Goal: Contribute content: Add original content to the website for others to see

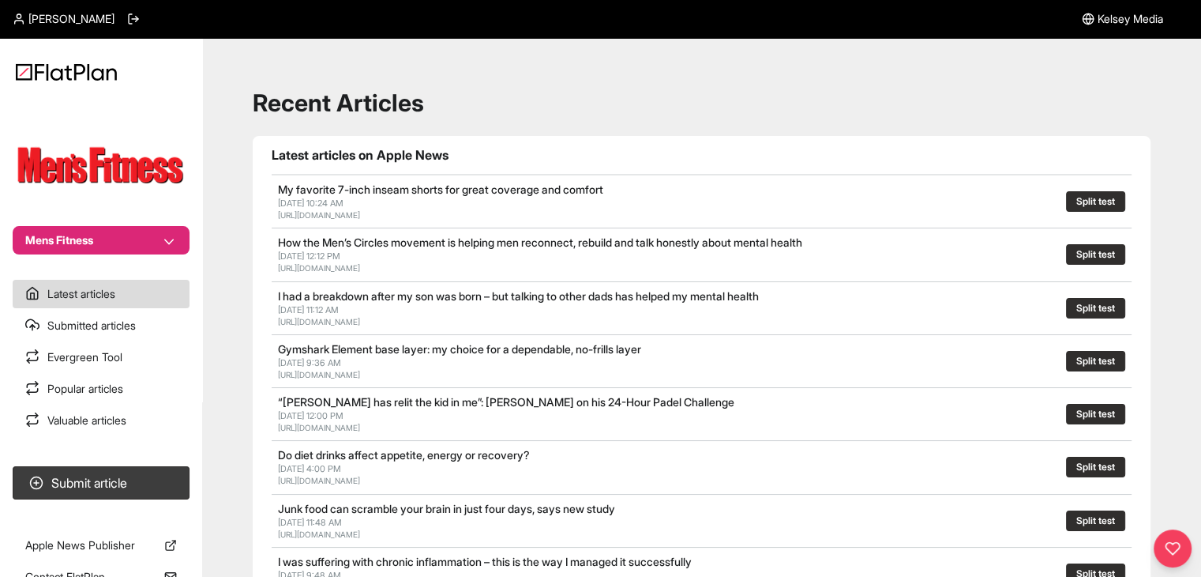
click at [120, 239] on button "Mens Fitness" at bounding box center [101, 240] width 177 height 28
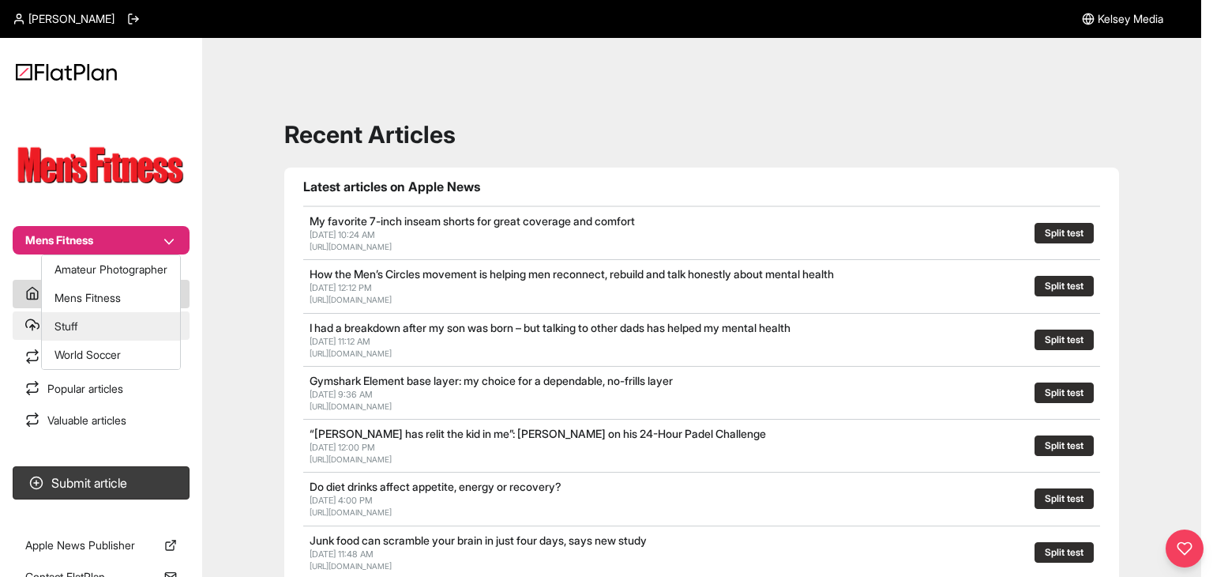
click at [122, 334] on button "Stuff" at bounding box center [111, 326] width 138 height 28
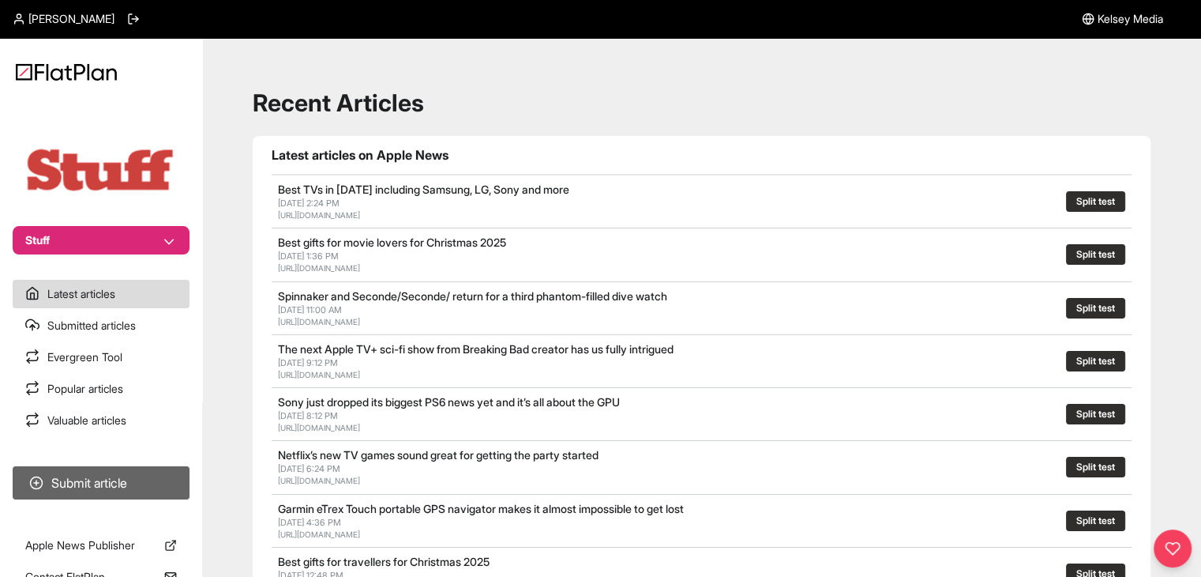
click at [128, 494] on button "Submit article" at bounding box center [101, 482] width 177 height 33
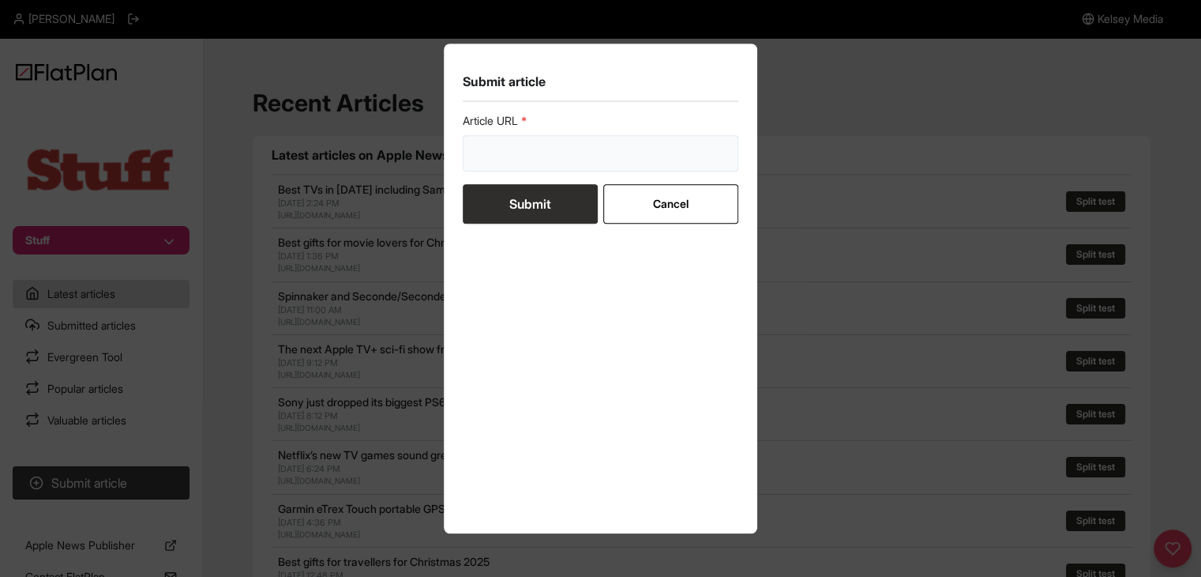
click at [505, 162] on input "url" at bounding box center [601, 153] width 276 height 36
paste input "https://www.stuff.tv/features/best-iphone-and-ipad-apps-paid/"
type input "https://www.stuff.tv/features/best-iphone-and-ipad-apps-paid/"
click at [519, 201] on button "Submit" at bounding box center [530, 203] width 135 height 39
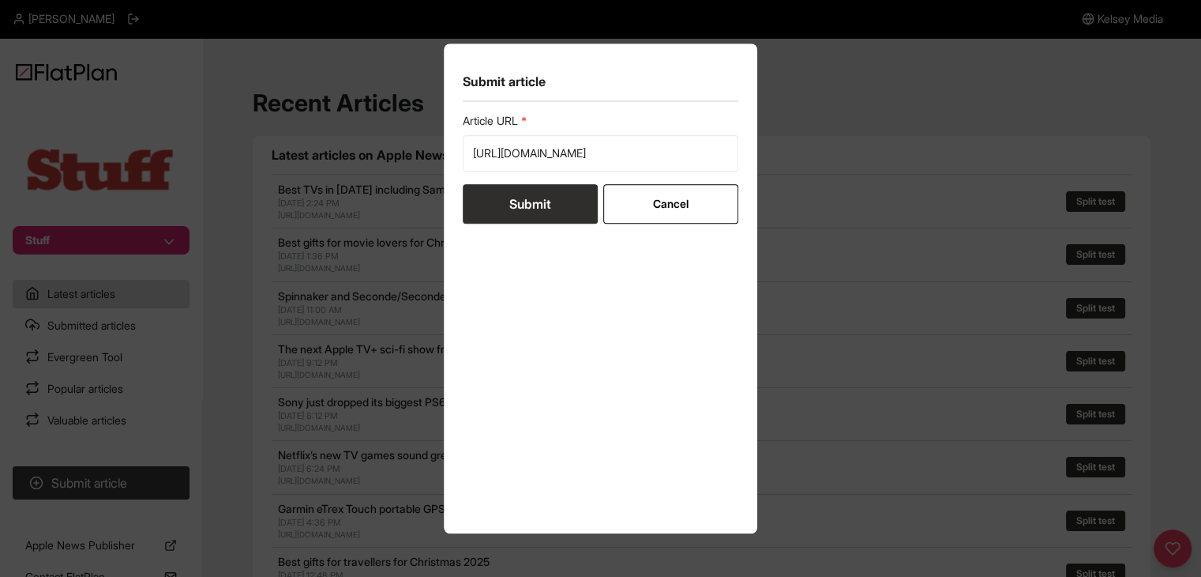
scroll to position [0, 0]
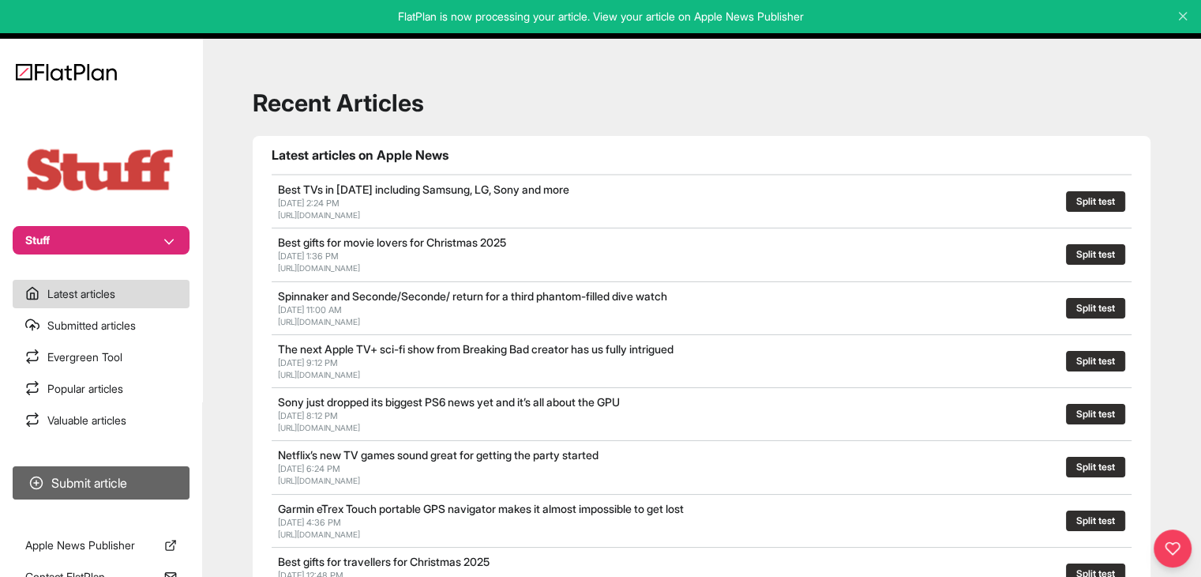
click at [156, 481] on button "Submit article" at bounding box center [101, 482] width 177 height 33
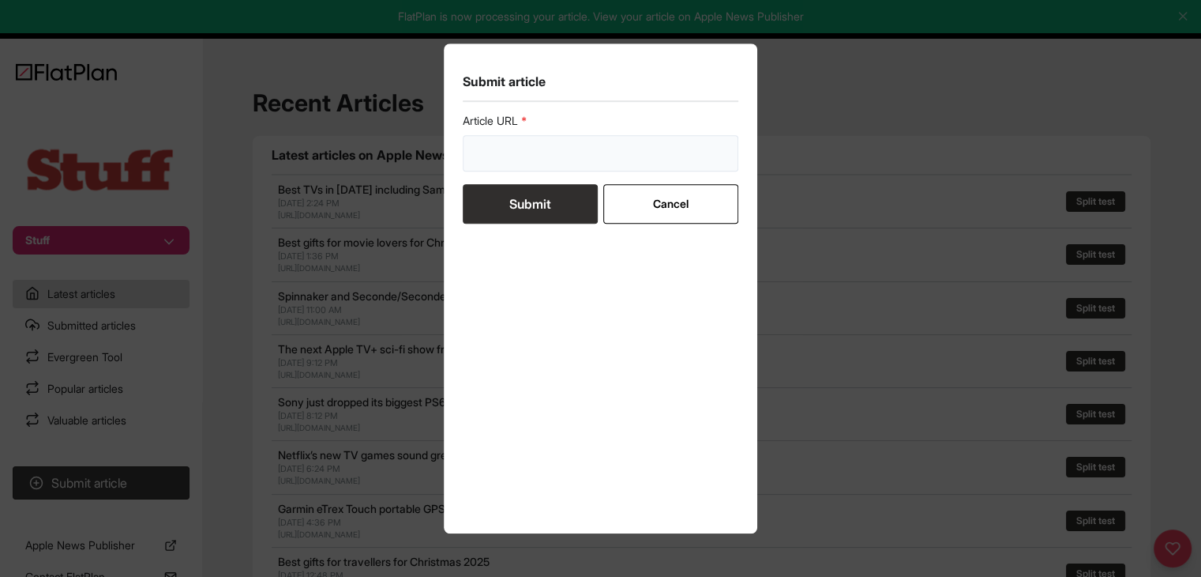
click at [528, 166] on input "url" at bounding box center [601, 153] width 276 height 36
paste input "https://www.stuff.tv/features/the-best-ios-26-tips-and-tricks-ive-found-so-far/"
type input "https://www.stuff.tv/features/the-best-ios-26-tips-and-tricks-ive-found-so-far/"
click at [527, 205] on button "Submit" at bounding box center [530, 203] width 135 height 39
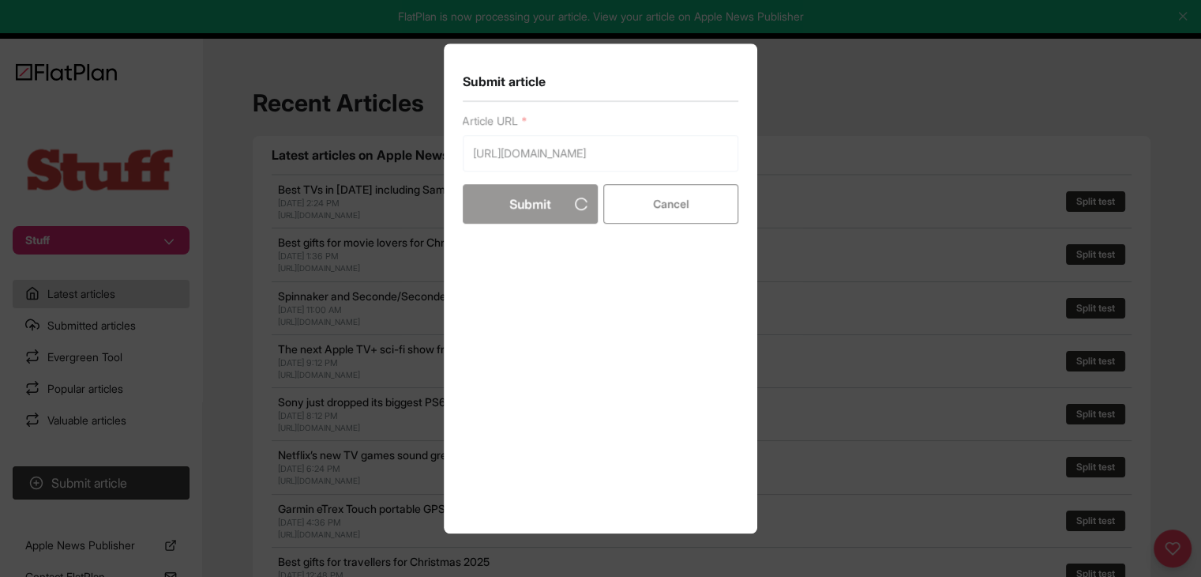
scroll to position [0, 0]
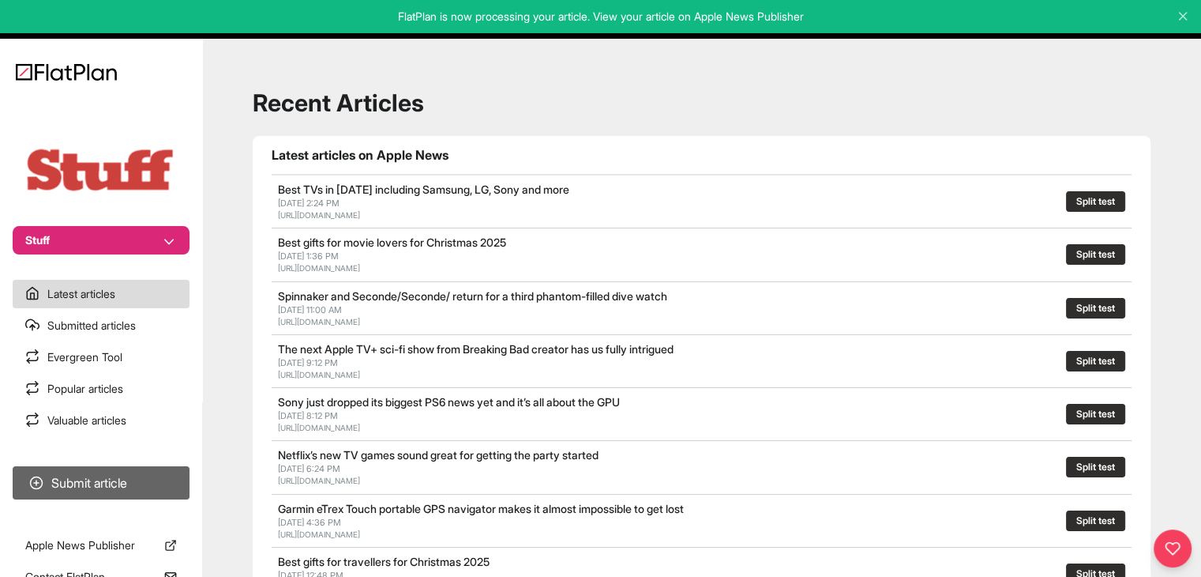
click at [65, 478] on button "Submit article" at bounding box center [101, 482] width 177 height 33
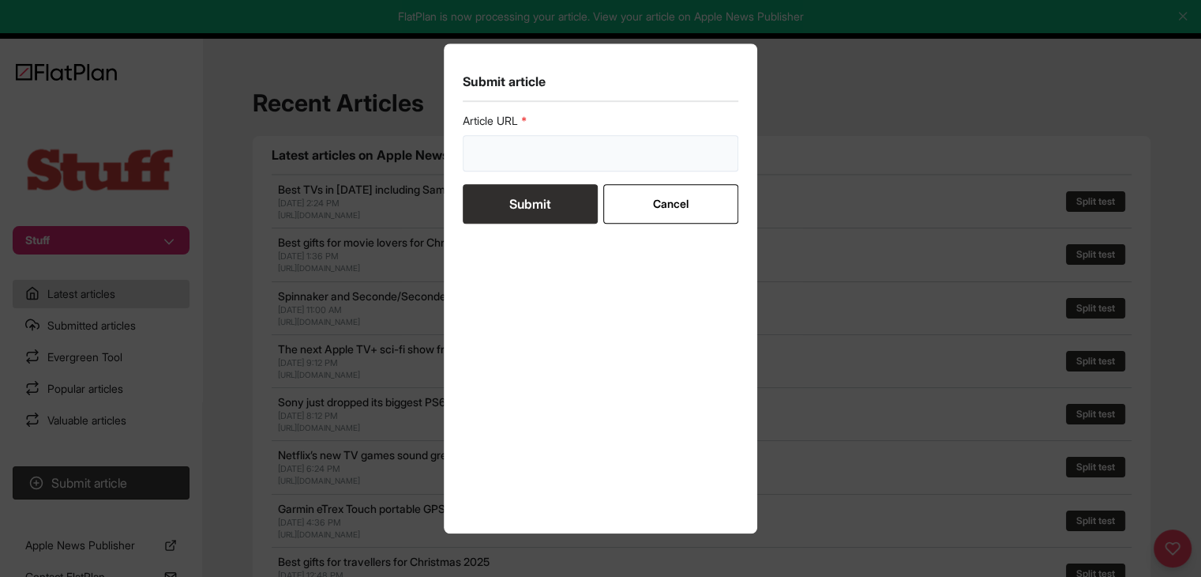
click at [511, 162] on input "url" at bounding box center [601, 153] width 276 height 36
paste input "https://www.stuff.tv/features/best-watches-under-500/"
drag, startPoint x: 517, startPoint y: 216, endPoint x: 527, endPoint y: 217, distance: 9.5
click at [517, 217] on button "Submit" at bounding box center [530, 203] width 135 height 39
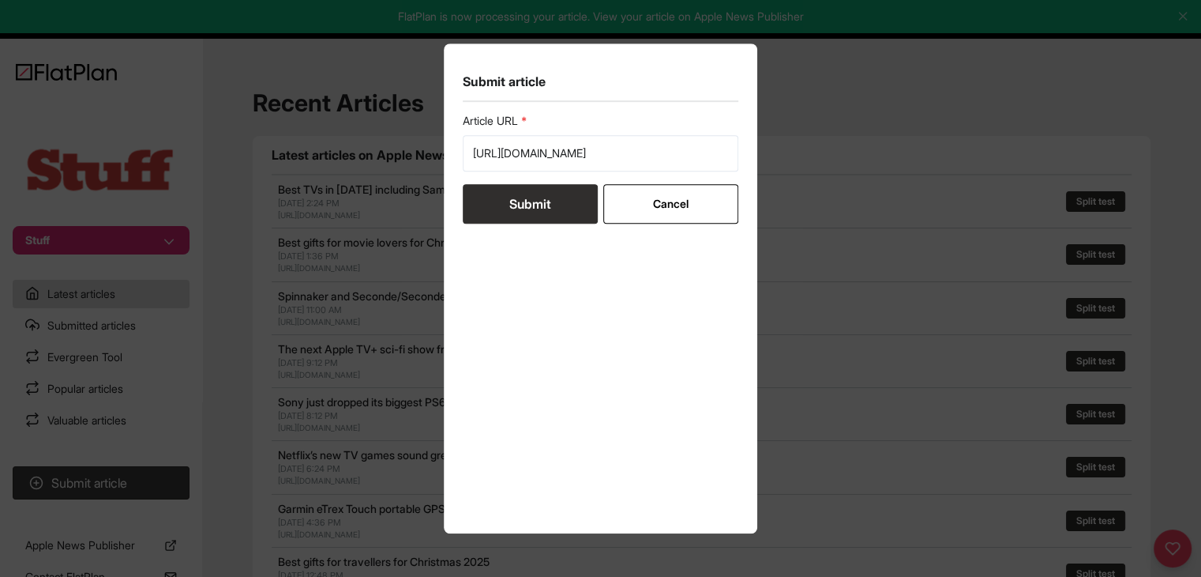
scroll to position [0, 0]
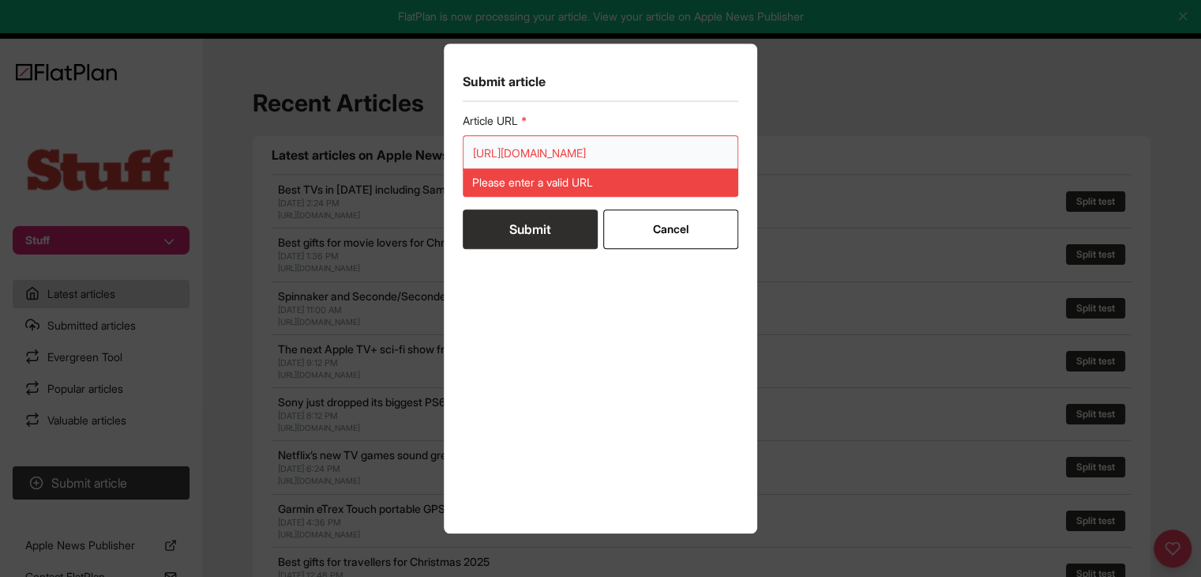
click at [477, 157] on input "https://www.stuff.tv/features/best-watches-under-500/" at bounding box center [601, 153] width 276 height 36
click at [472, 152] on input "https://www.stuff.tv/features/best-watches-under-500/" at bounding box center [601, 153] width 276 height 36
click at [494, 155] on input "https://www.stuff.tv/features/best-watches-under-500/" at bounding box center [601, 153] width 276 height 36
click at [493, 153] on input "https://www.stuff.tv/features/best-watches-under-500/" at bounding box center [601, 153] width 276 height 36
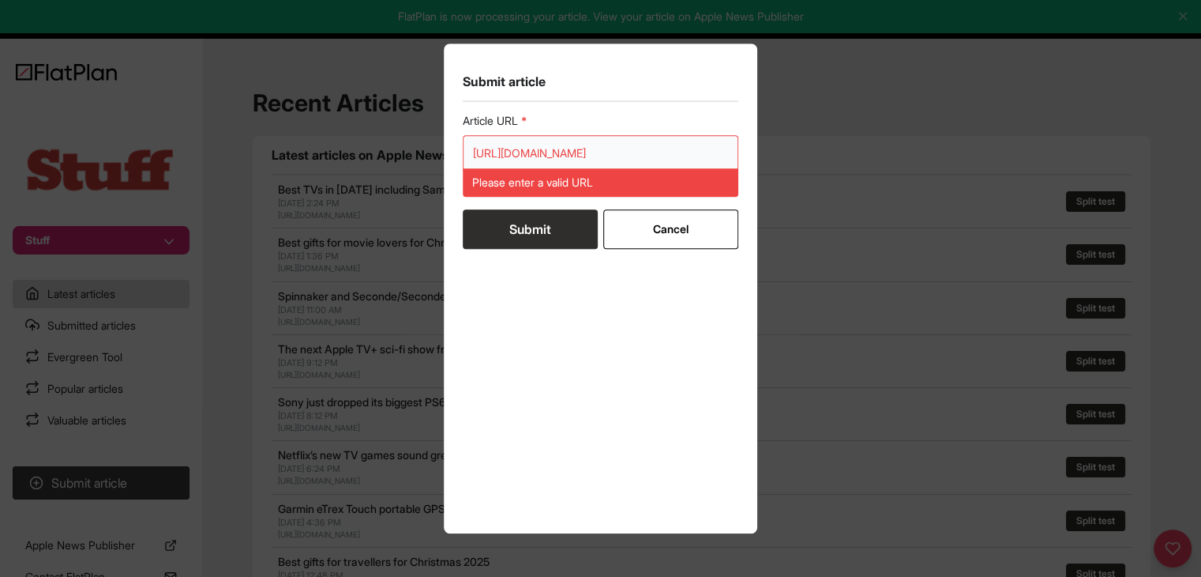
click at [528, 152] on input "https://www.stuff.tv/features/best-watches-under-500/" at bounding box center [601, 153] width 276 height 36
paste input "url"
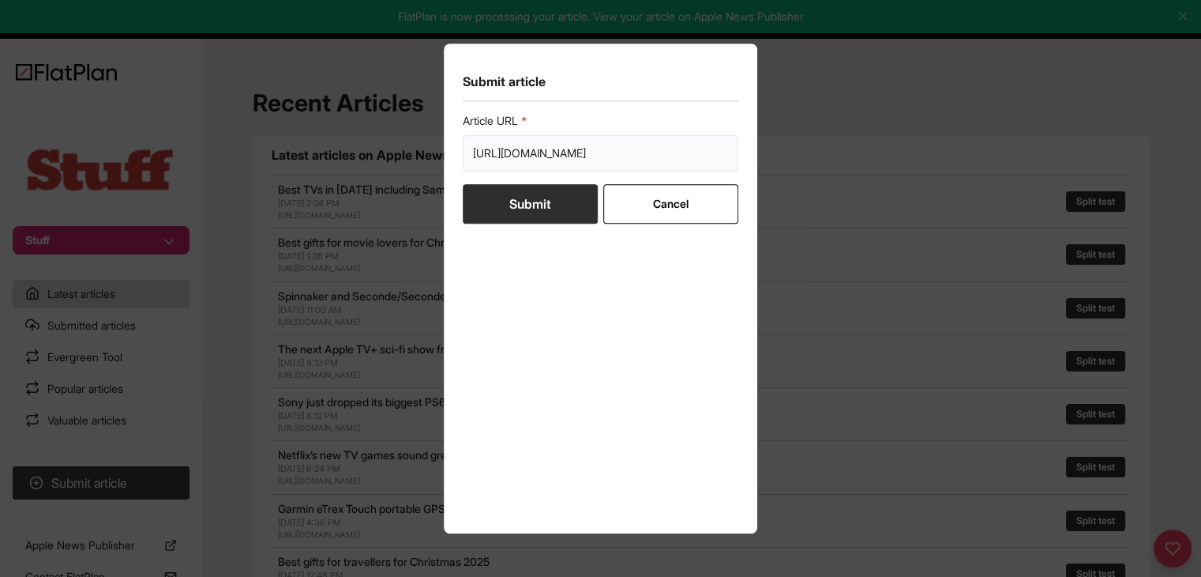
scroll to position [0, 34]
type input "https://www.stuff.tv/features/best-watches-under-500/"
click at [532, 212] on button "Submit" at bounding box center [530, 203] width 135 height 39
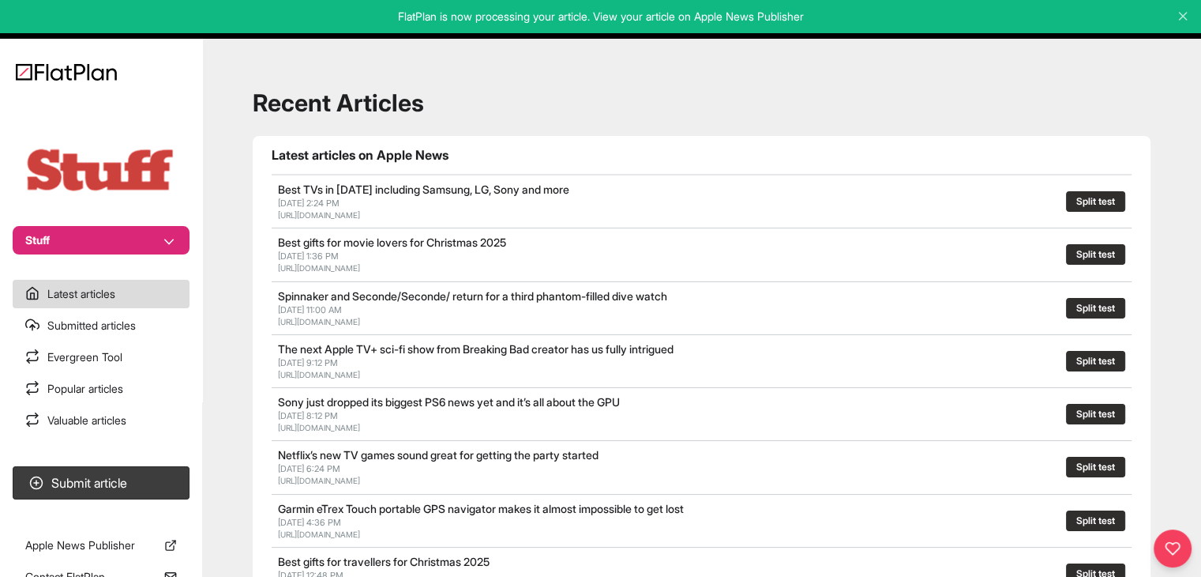
click at [114, 239] on button "Stuff" at bounding box center [101, 240] width 177 height 28
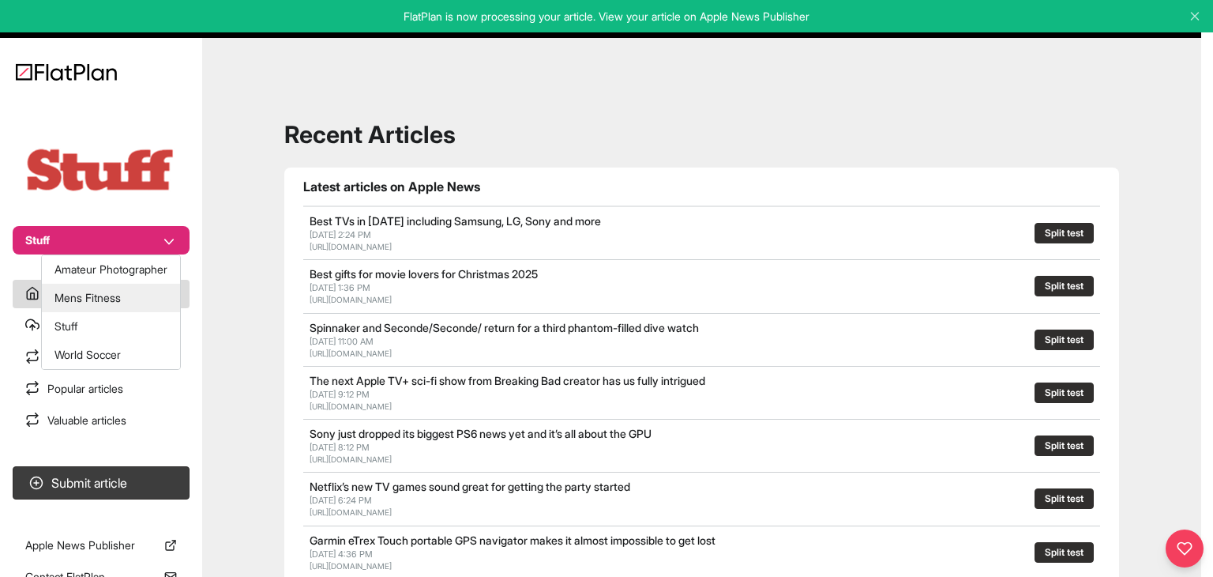
click at [114, 289] on button "Mens Fitness" at bounding box center [111, 298] width 138 height 28
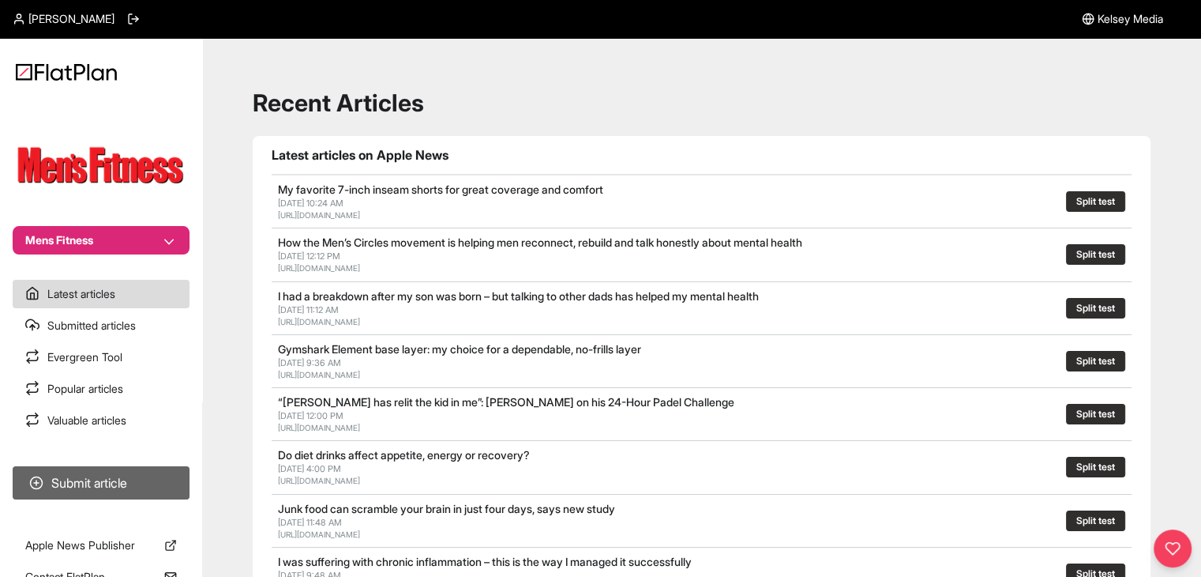
click at [120, 487] on button "Submit article" at bounding box center [101, 482] width 177 height 33
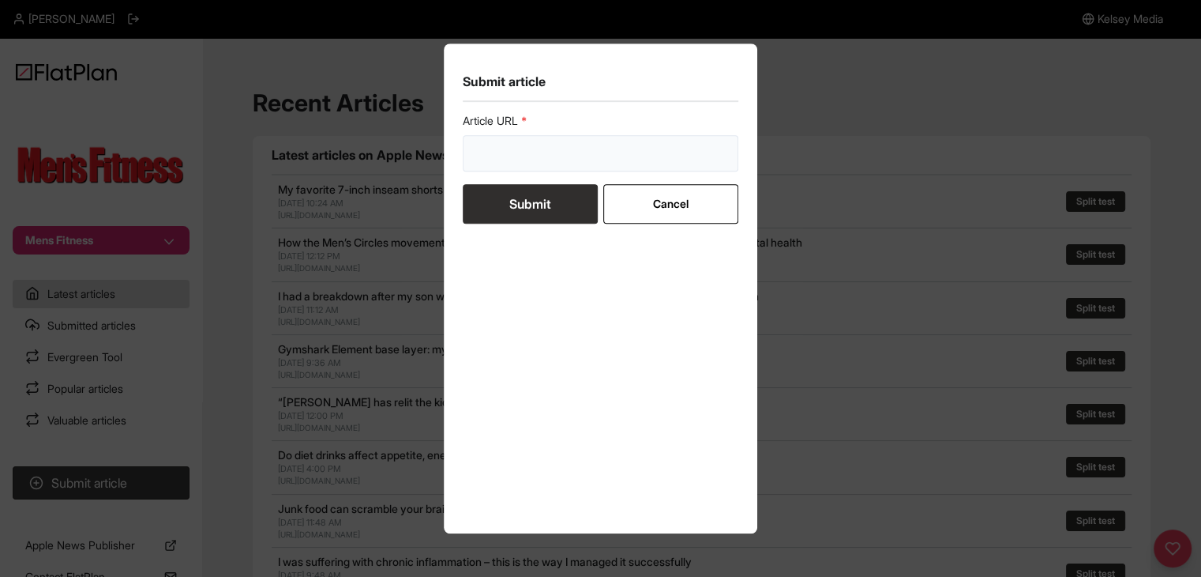
click at [567, 152] on input "url" at bounding box center [601, 153] width 276 height 36
paste input "https://mensfitness.co.uk/news/supercharge-your-testosterone/"
type input "https://mensfitness.co.uk/news/supercharge-your-testosterone/"
click at [547, 201] on button "Submit" at bounding box center [530, 203] width 135 height 39
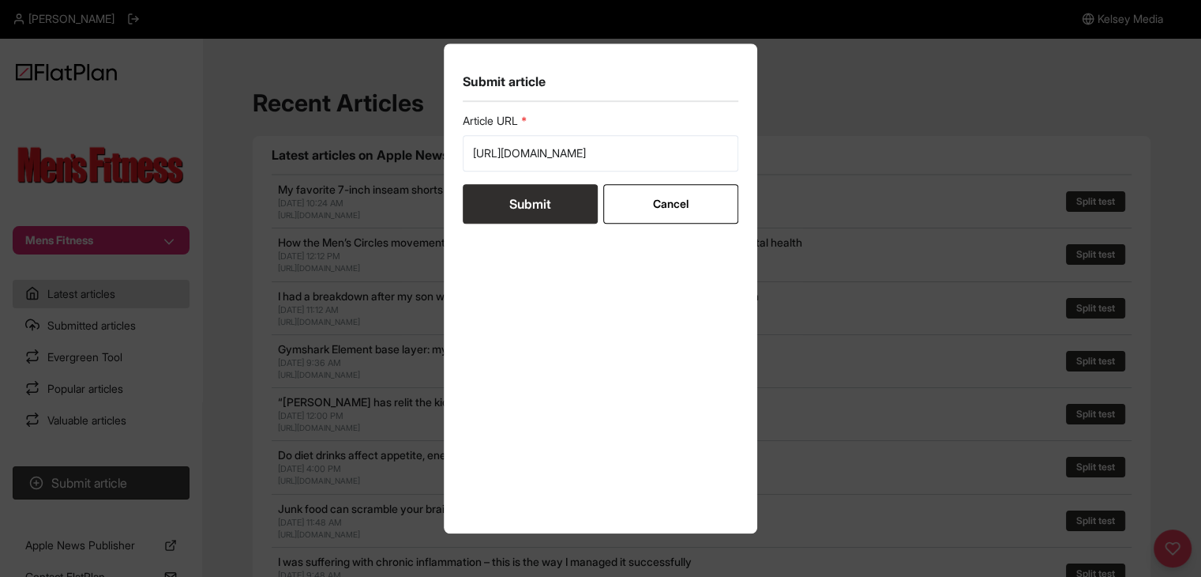
scroll to position [0, 0]
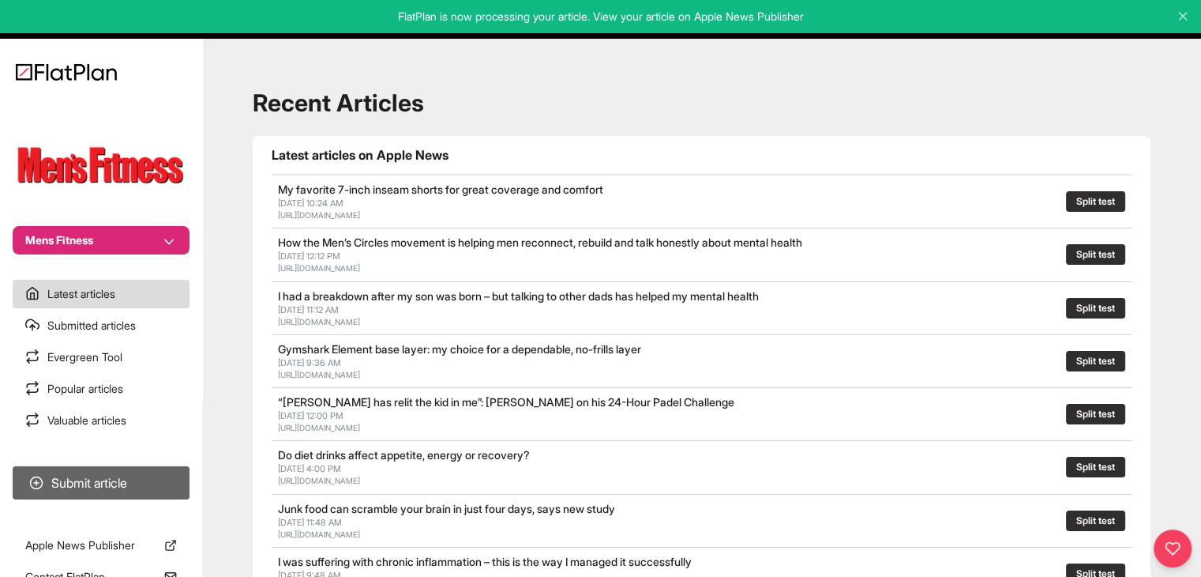
click at [121, 483] on button "Submit article" at bounding box center [101, 482] width 177 height 33
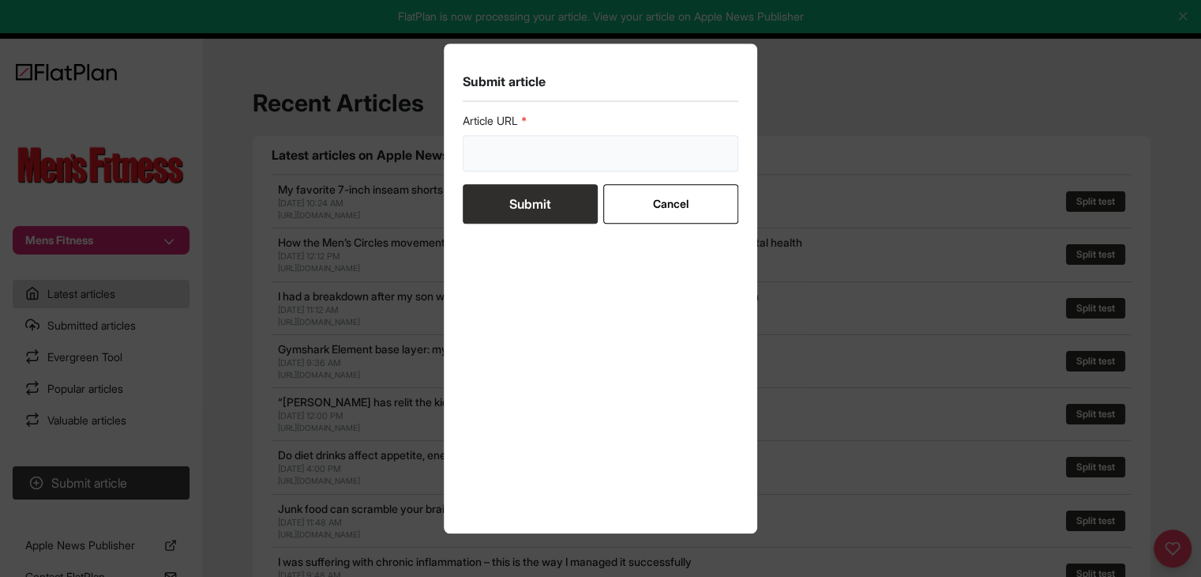
click at [482, 152] on input "url" at bounding box center [601, 153] width 276 height 36
paste input "https://mensfitness.co.uk/features/building-fifty-plus-fitness/"
type input "https://mensfitness.co.uk/features/building-fifty-plus-fitness/"
click at [531, 209] on button "Submit" at bounding box center [530, 203] width 135 height 39
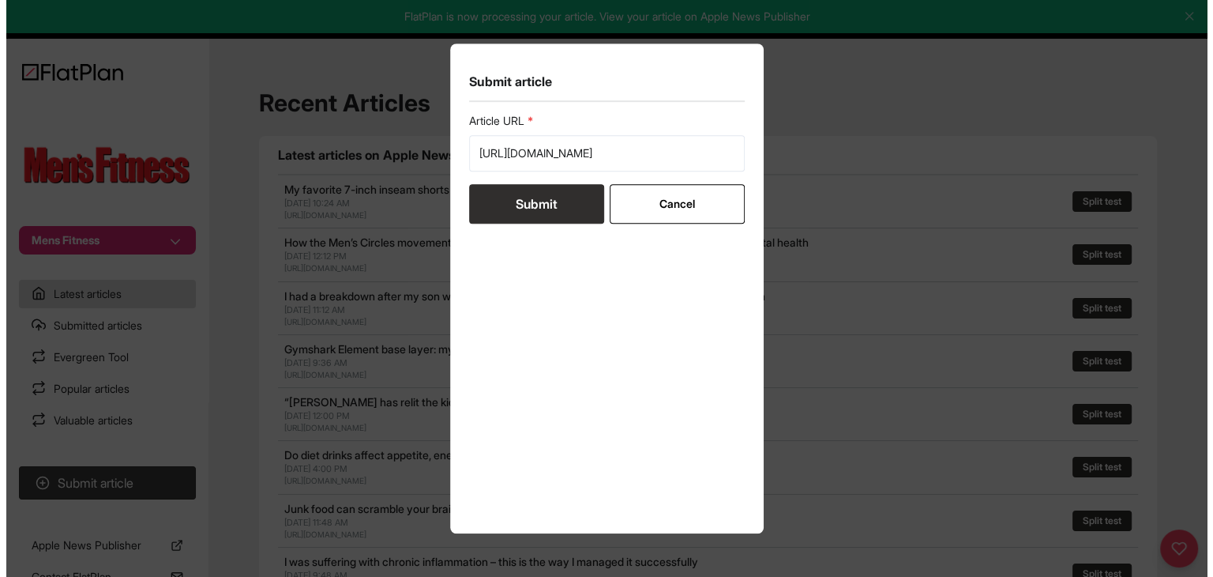
scroll to position [0, 0]
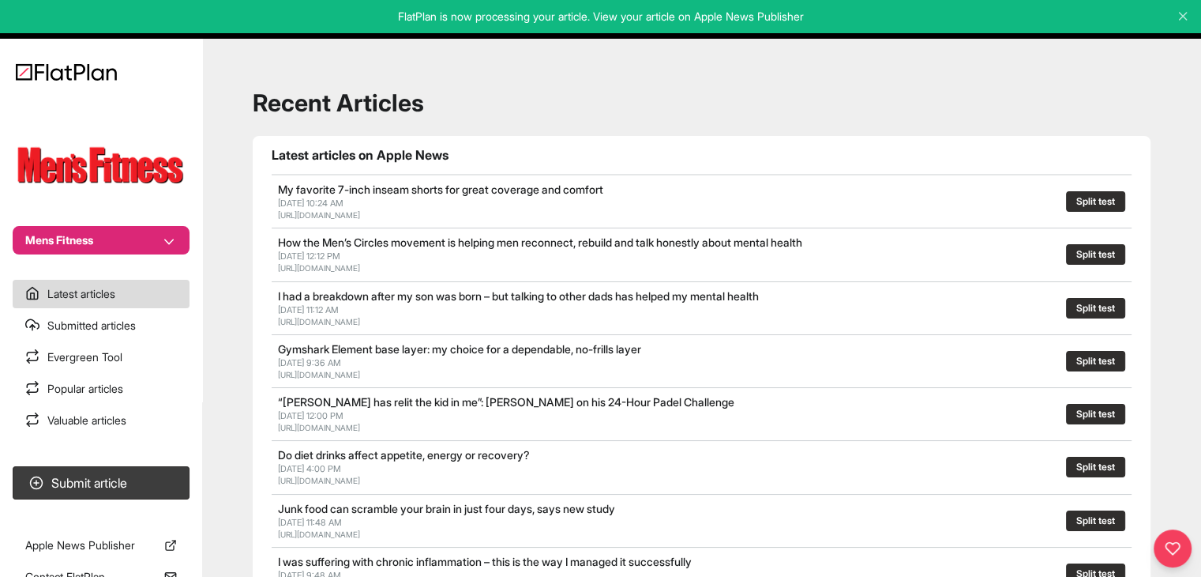
click at [120, 241] on button "Mens Fitness" at bounding box center [101, 240] width 177 height 28
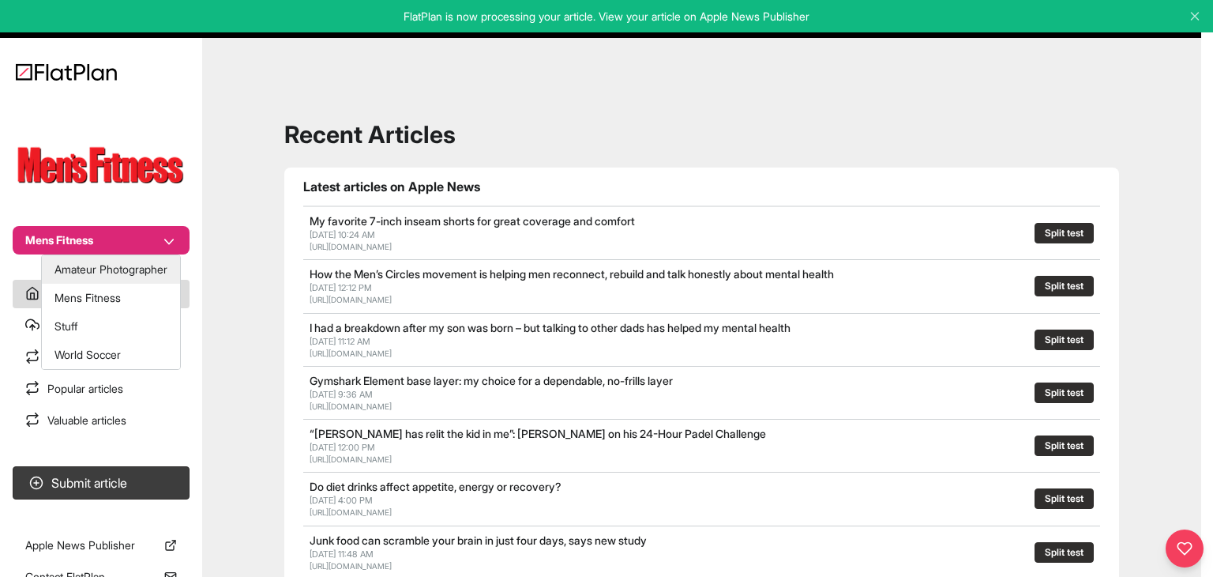
click at [117, 269] on button "Amateur Photographer" at bounding box center [111, 269] width 138 height 28
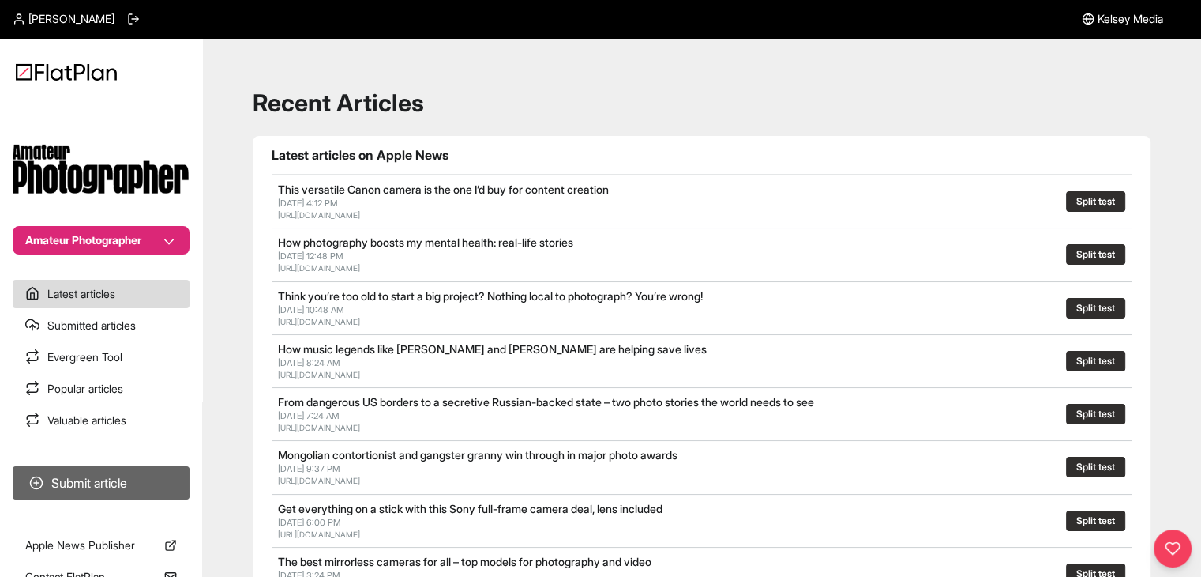
click at [155, 475] on button "Submit article" at bounding box center [101, 482] width 177 height 33
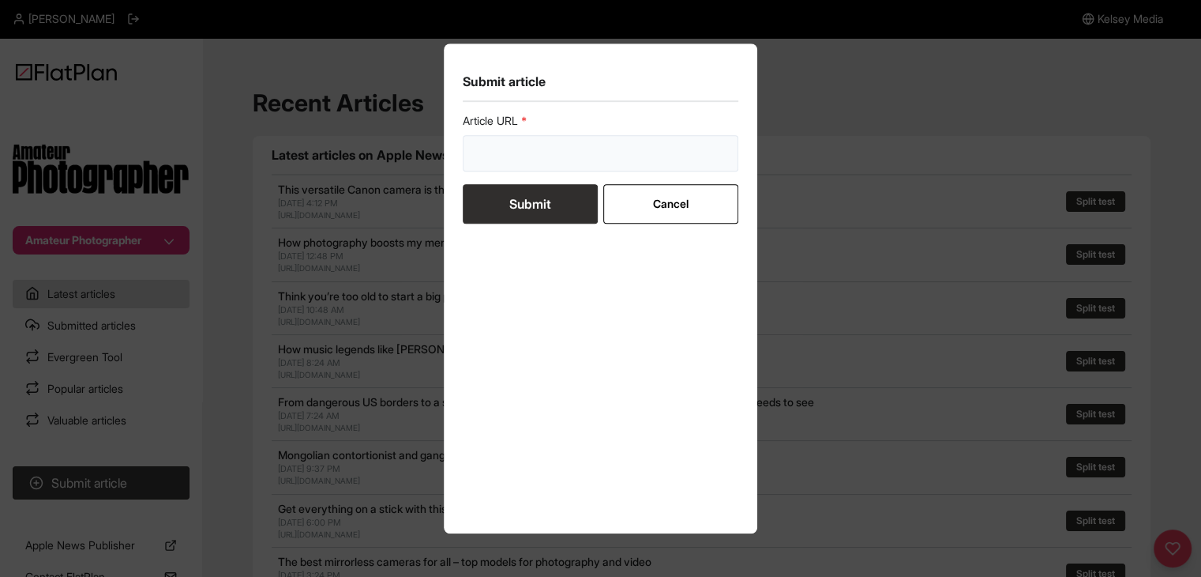
click at [548, 160] on input "url" at bounding box center [601, 153] width 276 height 36
paste input "[URL][DOMAIN_NAME]"
type input "[URL][DOMAIN_NAME]"
click at [521, 199] on button "Submit" at bounding box center [530, 203] width 135 height 39
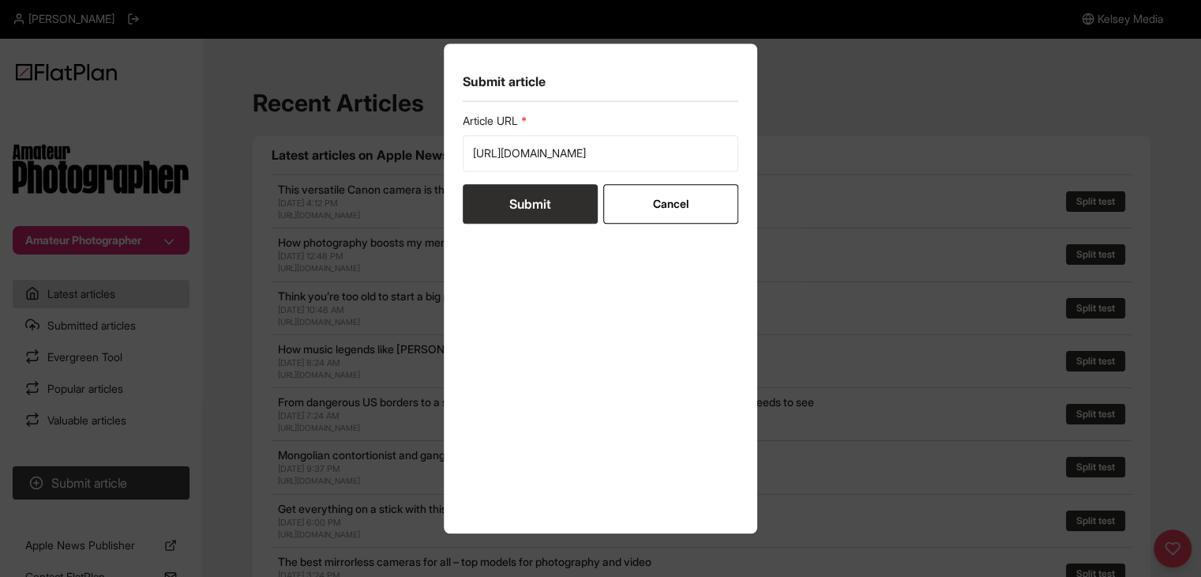
scroll to position [0, 0]
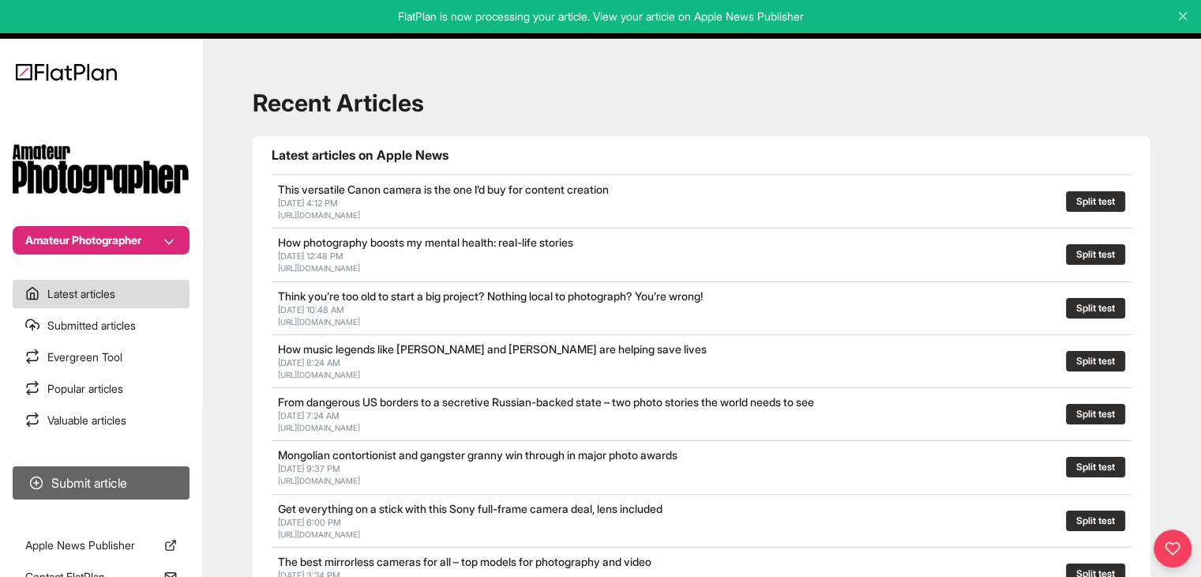
click at [159, 483] on button "Submit article" at bounding box center [101, 482] width 177 height 33
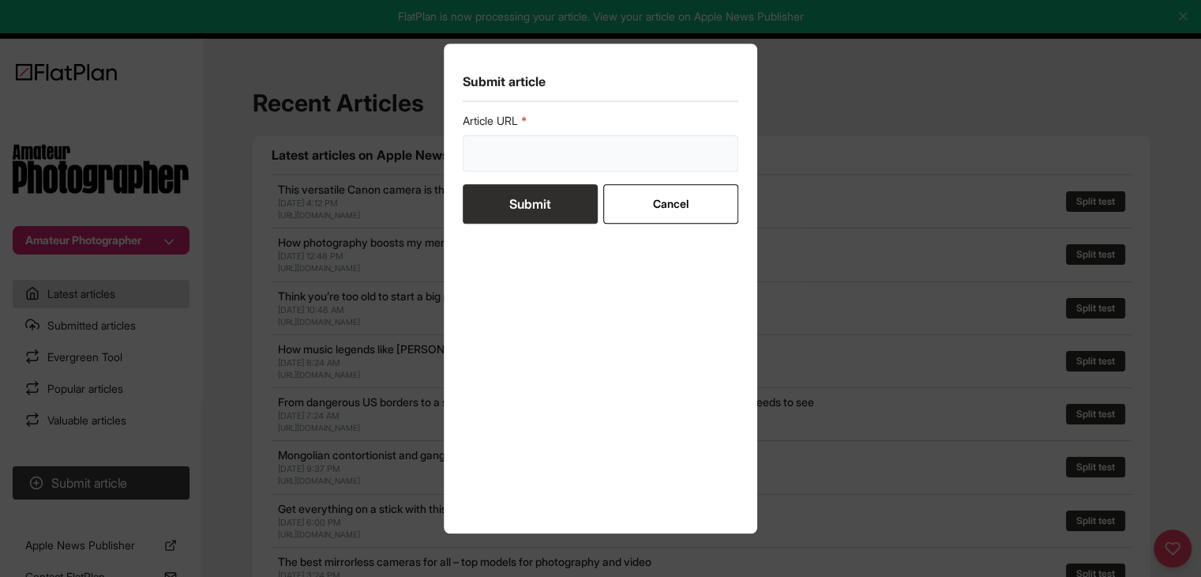
click at [519, 141] on input "url" at bounding box center [601, 153] width 276 height 36
paste input "[URL][DOMAIN_NAME]"
type input "[URL][DOMAIN_NAME]"
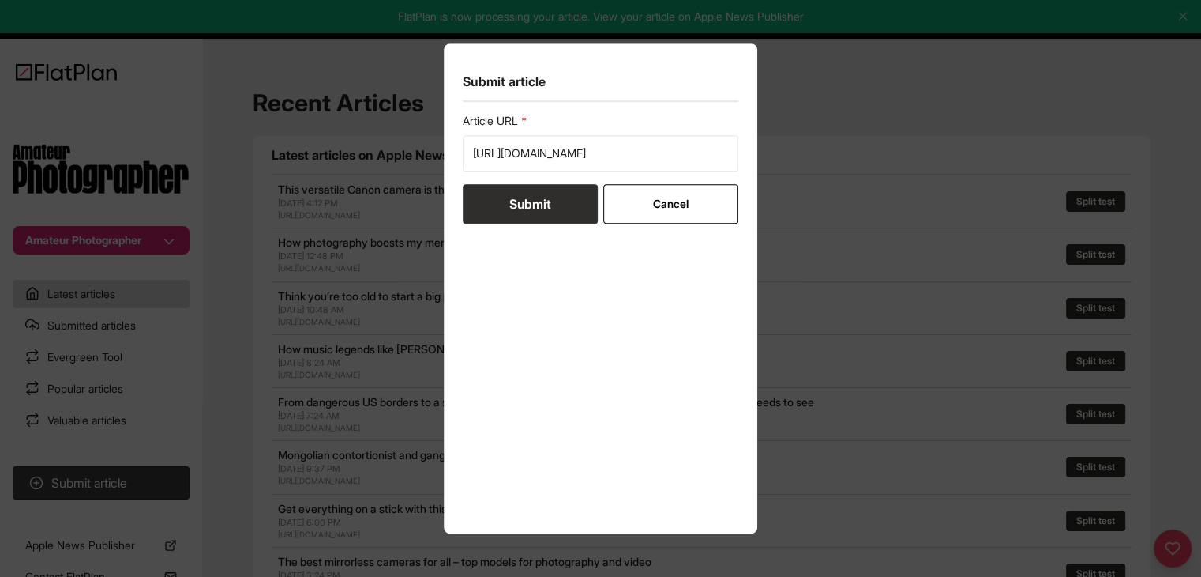
click at [521, 212] on button "Submit" at bounding box center [530, 203] width 135 height 39
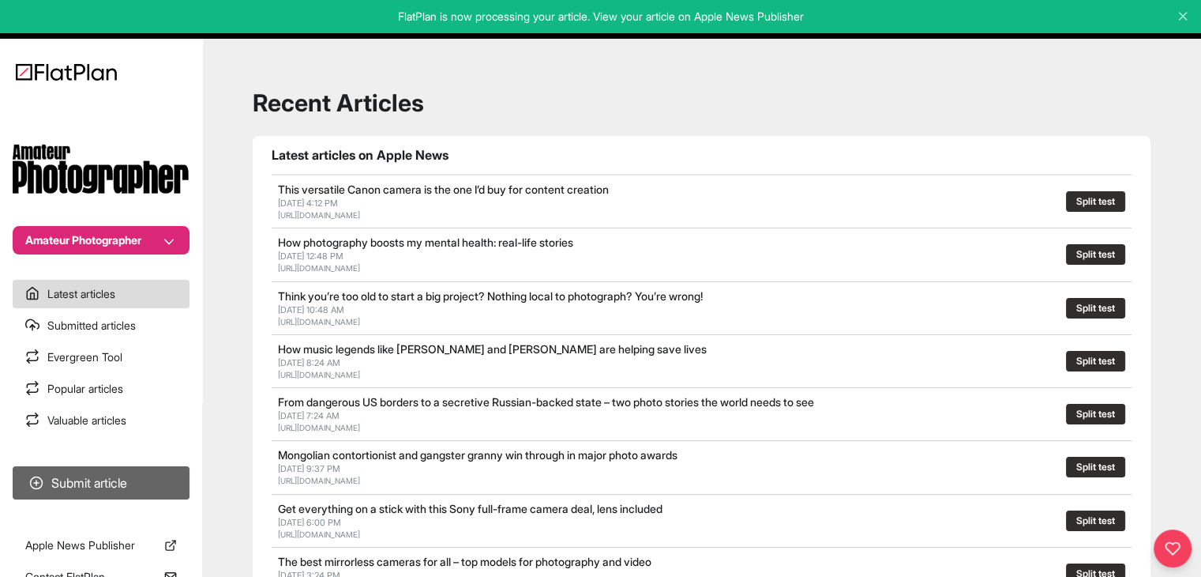
click at [75, 494] on button "Submit article" at bounding box center [101, 482] width 177 height 33
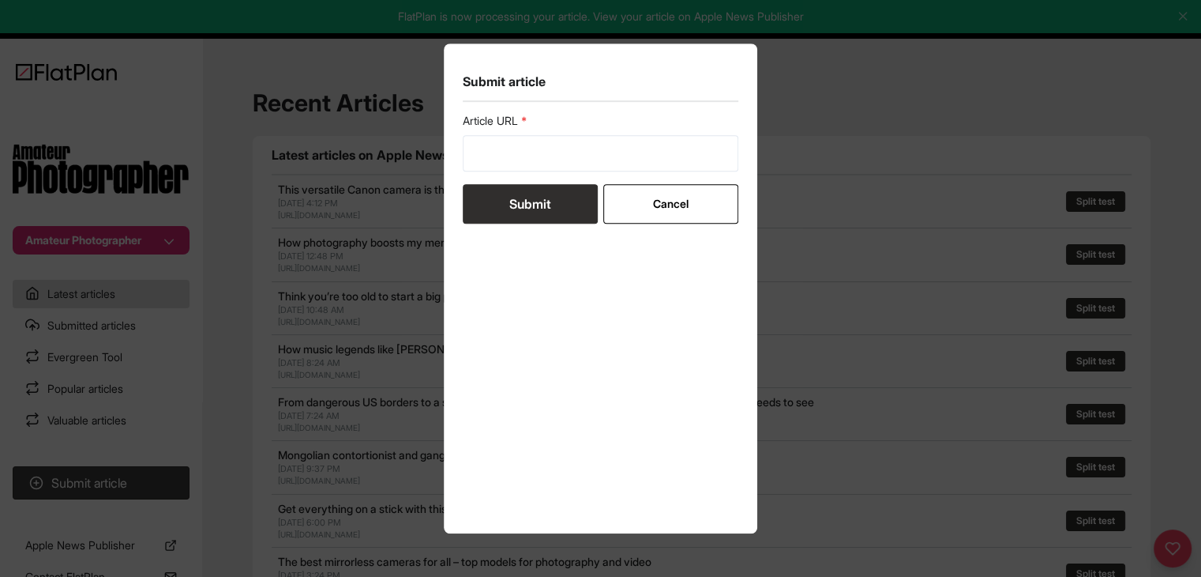
click at [512, 178] on form "Article URL Submit Cancel" at bounding box center [601, 168] width 276 height 111
click at [514, 158] on input "url" at bounding box center [601, 153] width 276 height 36
paste input "[URL][DOMAIN_NAME][PERSON_NAME]"
type input "[URL][DOMAIN_NAME][PERSON_NAME]"
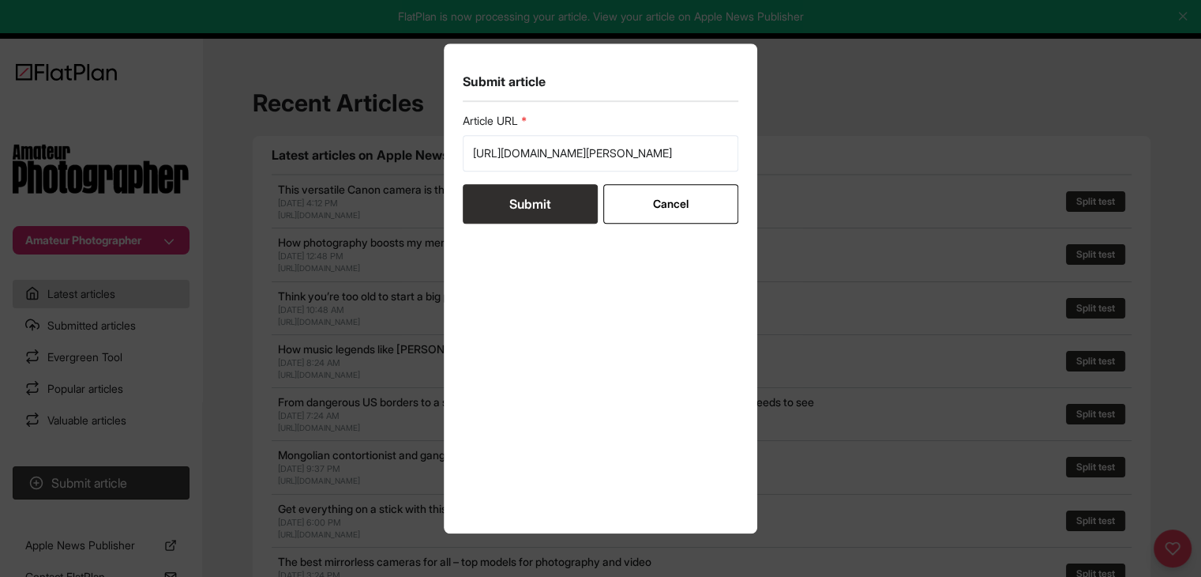
click at [512, 206] on button "Submit" at bounding box center [530, 203] width 135 height 39
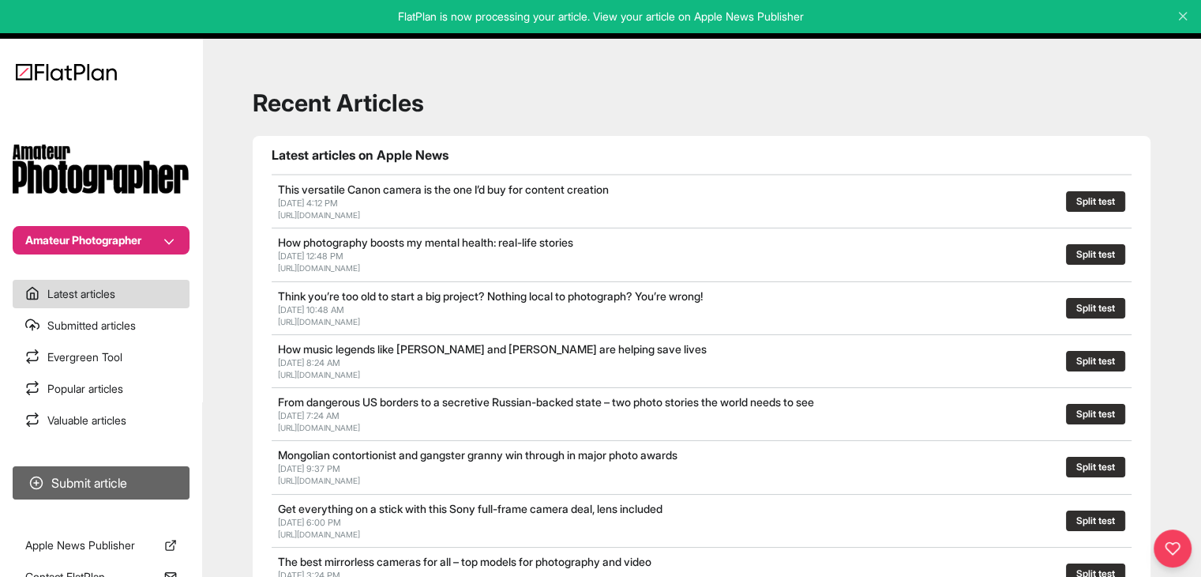
click at [141, 475] on button "Submit article" at bounding box center [101, 482] width 177 height 33
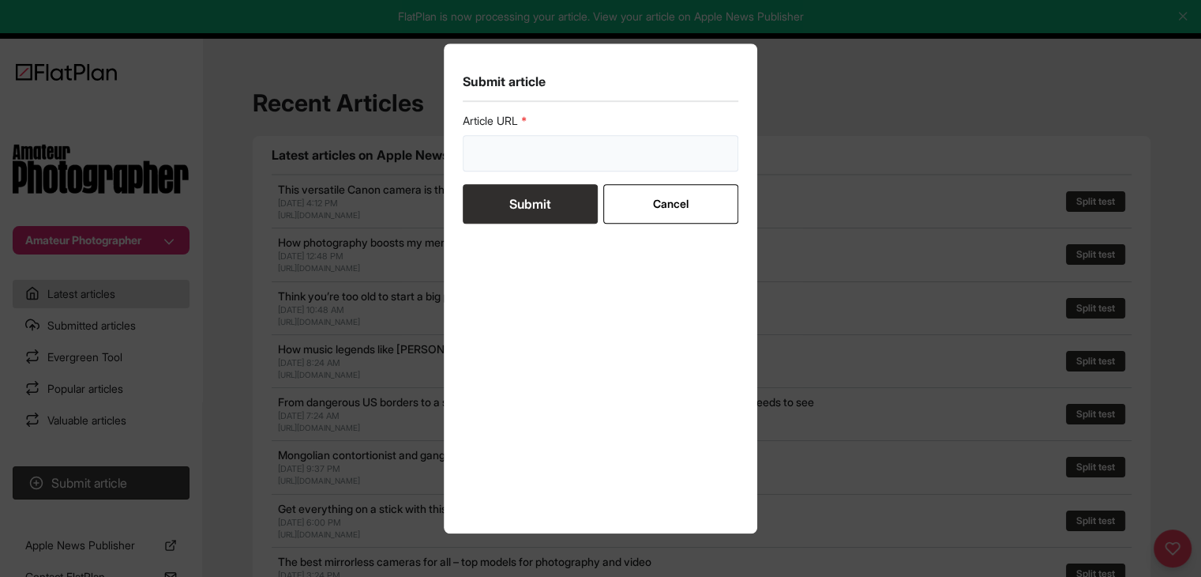
click at [570, 159] on input "url" at bounding box center [601, 153] width 276 height 36
paste input "[URL][DOMAIN_NAME]"
type input "[URL][DOMAIN_NAME]"
click at [550, 192] on button "Submit" at bounding box center [530, 203] width 135 height 39
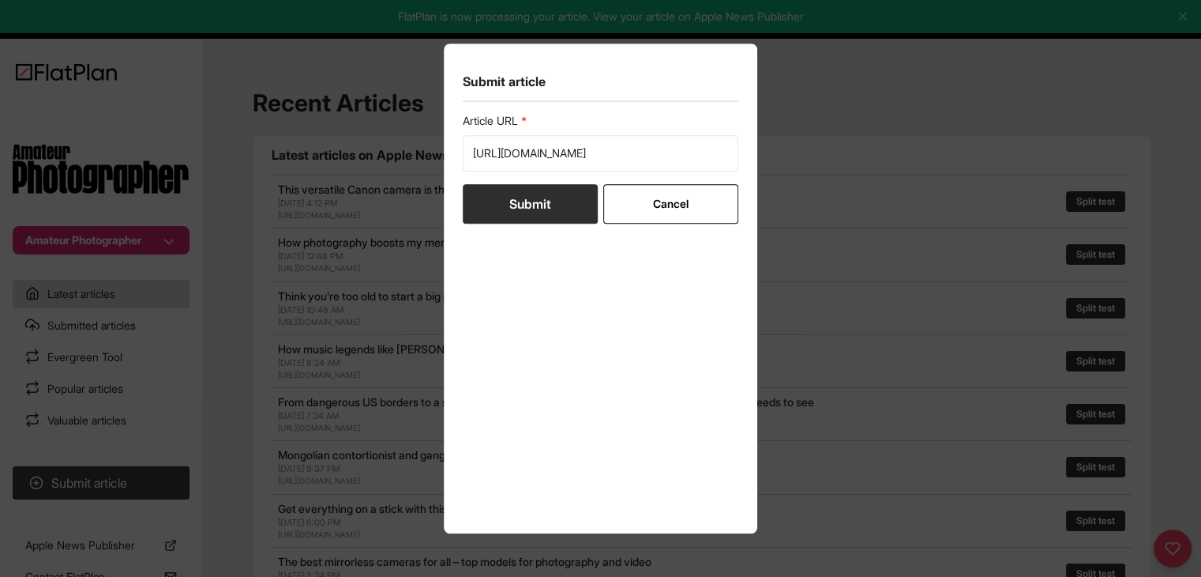
scroll to position [0, 0]
